Goal: Contribute content

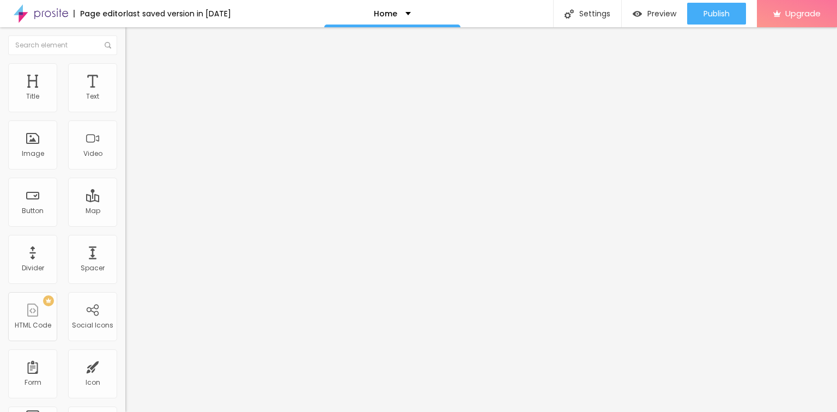
click at [125, 94] on span "Change image" at bounding box center [154, 88] width 58 height 9
click at [125, 171] on span "1:1 Square" at bounding box center [141, 165] width 32 height 9
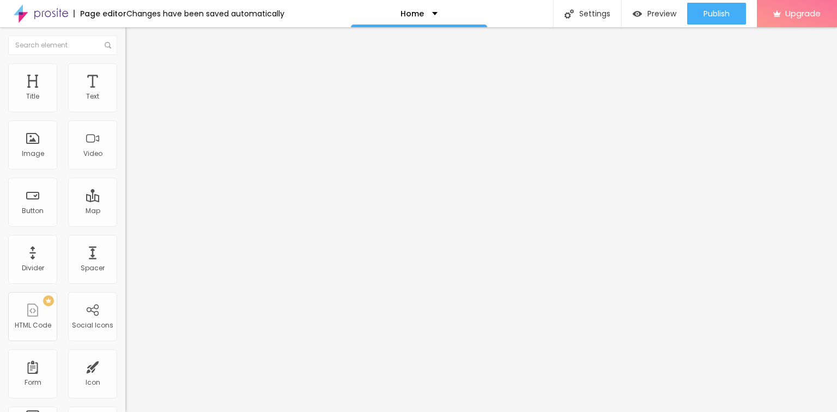
click at [135, 194] on span "Square" at bounding box center [147, 189] width 25 height 9
click at [125, 183] on div "Default 4:3" at bounding box center [187, 179] width 125 height 7
click at [125, 194] on span "Square" at bounding box center [137, 189] width 25 height 9
click at [125, 201] on span "Original" at bounding box center [138, 195] width 26 height 9
click at [125, 189] on div "Square 1:1" at bounding box center [187, 186] width 125 height 7
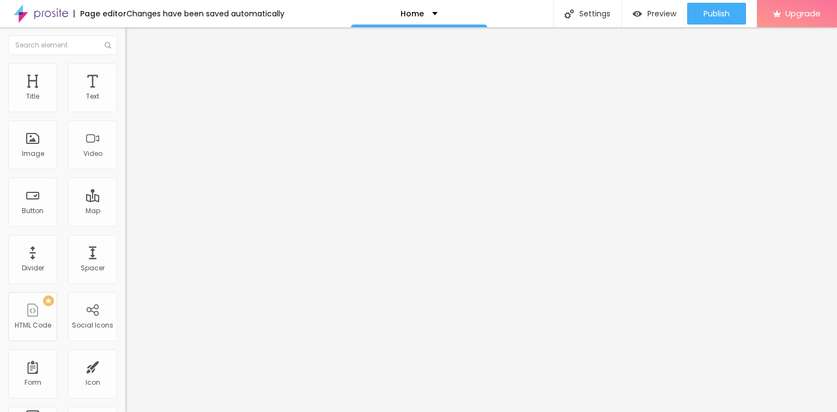
click at [134, 38] on img "button" at bounding box center [138, 39] width 9 height 9
click at [135, 75] on span "Advanced" at bounding box center [152, 70] width 35 height 9
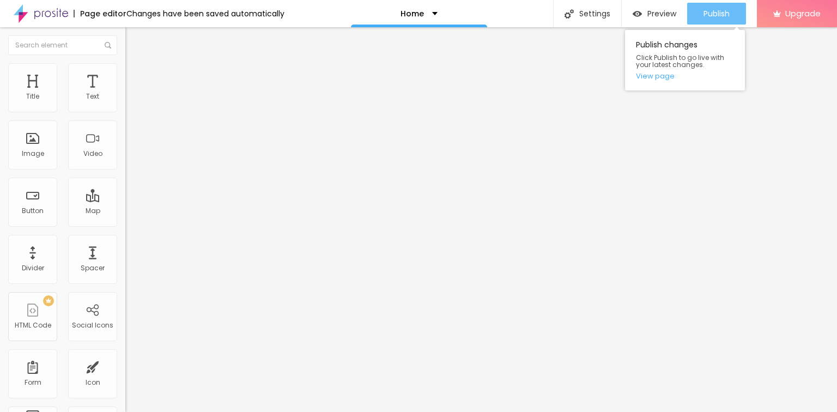
click at [714, 14] on span "Publish" at bounding box center [717, 13] width 26 height 9
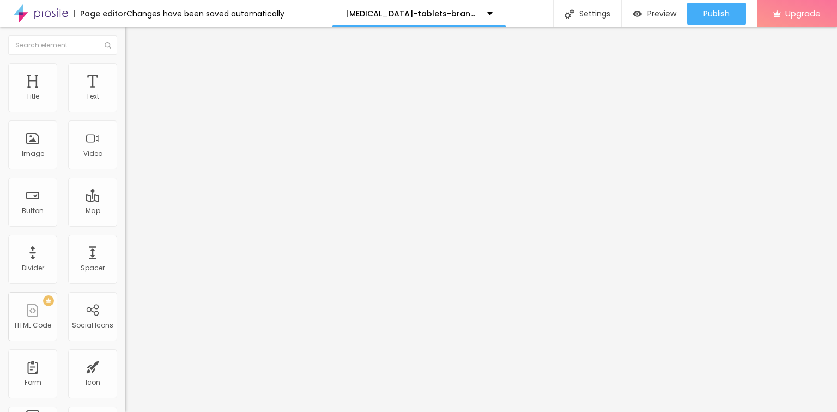
click at [125, 94] on span "Change image" at bounding box center [154, 88] width 58 height 9
click at [125, 171] on span "1:1 Square" at bounding box center [141, 165] width 32 height 9
click at [125, 201] on span "Original" at bounding box center [138, 195] width 26 height 9
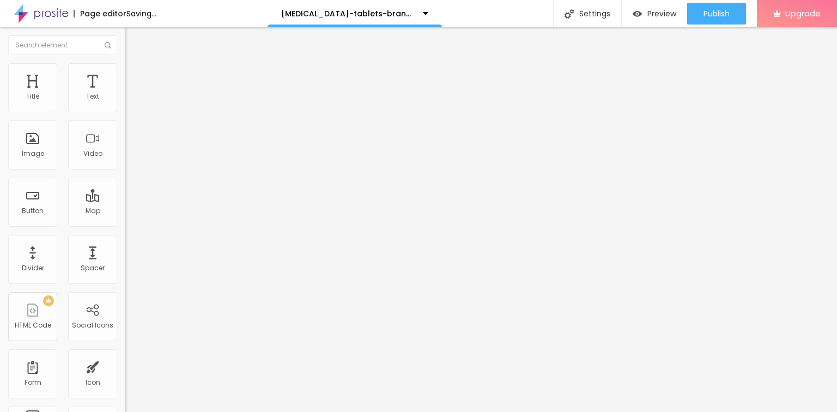
click at [125, 102] on input "Contato" at bounding box center [190, 97] width 131 height 11
type input "Buy Now"
click at [125, 225] on input "https://" at bounding box center [190, 219] width 131 height 11
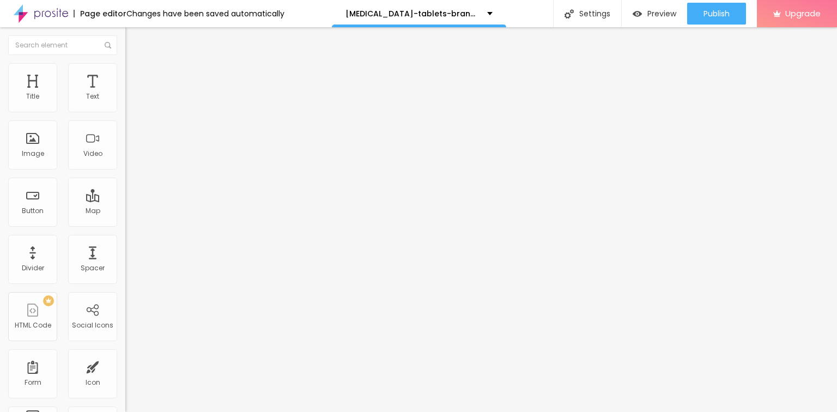
click at [125, 225] on input "https://" at bounding box center [190, 219] width 131 height 11
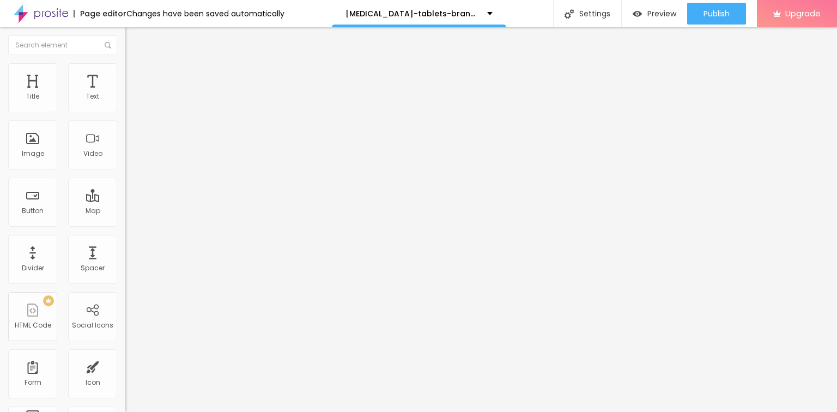
paste input "www.letsmeds.com/olaparib-tablets-brands-online"
type input "https://www.letsmeds.com/olaparib-tablets-brands-online"
click at [125, 238] on div at bounding box center [187, 238] width 125 height 0
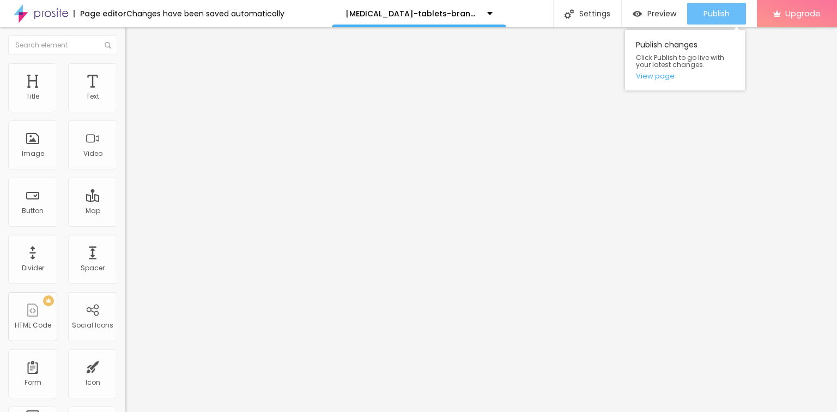
click at [706, 13] on span "Publish" at bounding box center [717, 13] width 26 height 9
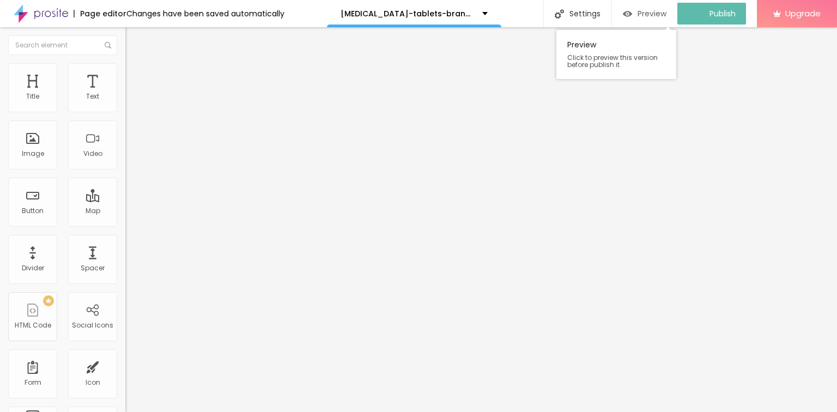
click at [648, 16] on span "Preview" at bounding box center [652, 13] width 29 height 9
